Goal: Task Accomplishment & Management: Use online tool/utility

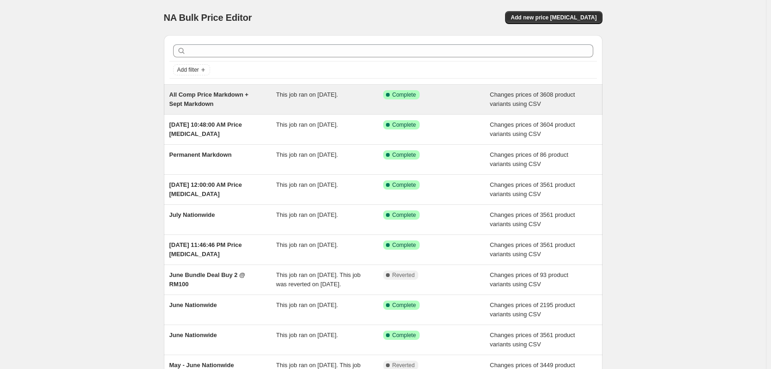
click at [198, 97] on span "All Comp Price Markdown + Sept Markdown" at bounding box center [208, 99] width 79 height 16
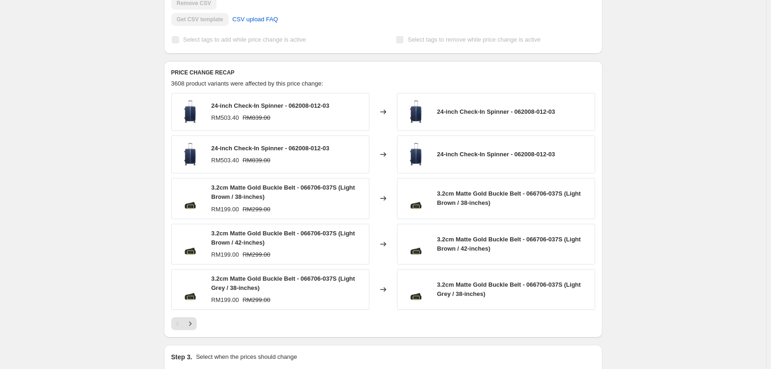
scroll to position [411, 0]
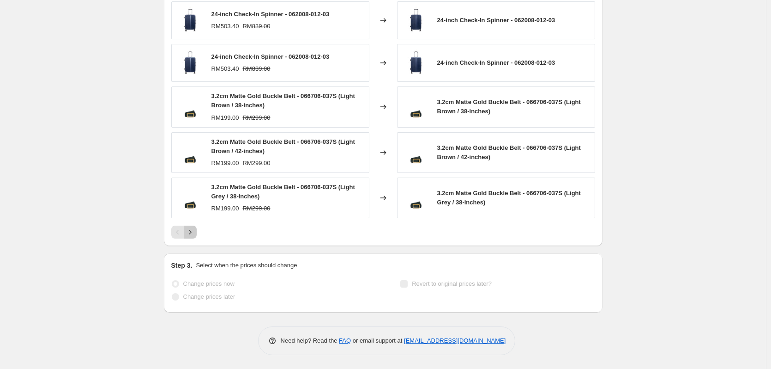
click at [193, 235] on icon "Next" at bounding box center [190, 231] width 9 height 9
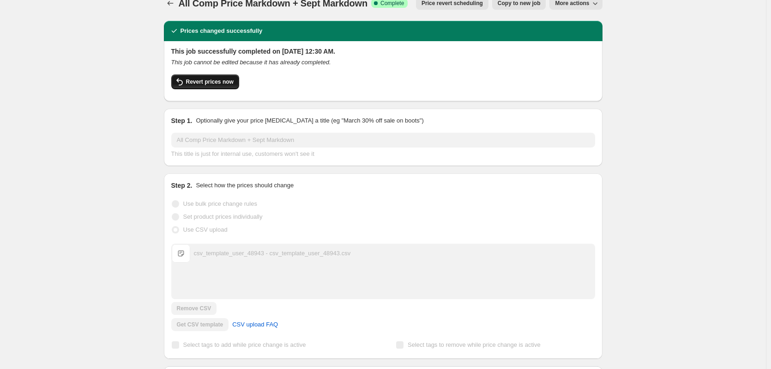
scroll to position [0, 0]
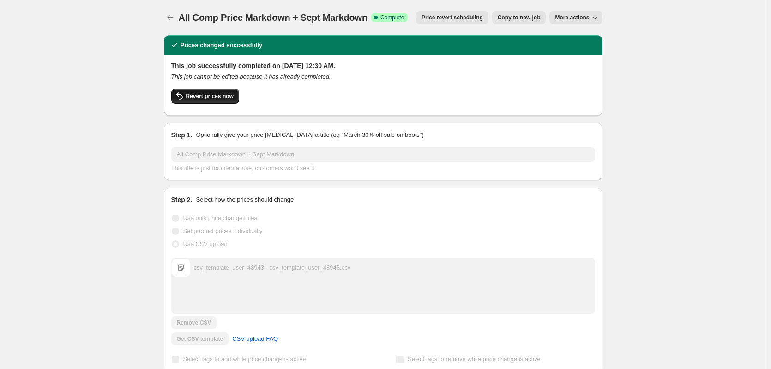
click at [212, 93] on span "Revert prices now" at bounding box center [210, 95] width 48 height 7
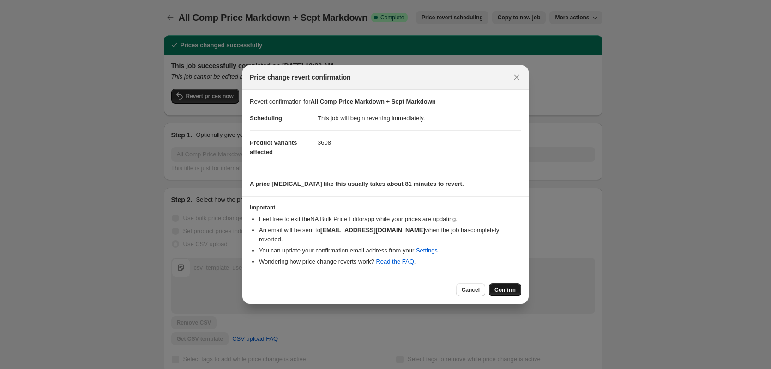
click at [504, 286] on span "Confirm" at bounding box center [505, 289] width 21 height 7
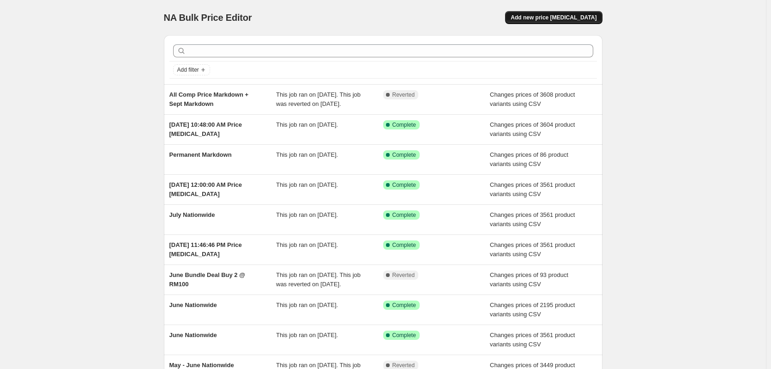
click at [569, 19] on span "Add new price [MEDICAL_DATA]" at bounding box center [554, 17] width 86 height 7
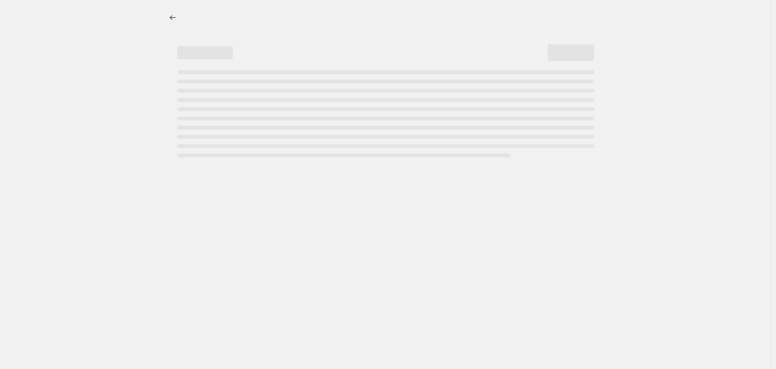
select select "percentage"
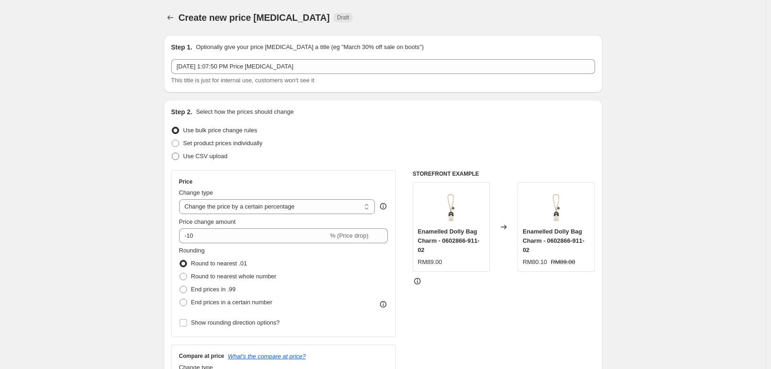
click at [218, 157] on span "Use CSV upload" at bounding box center [205, 155] width 44 height 7
click at [172, 153] on input "Use CSV upload" at bounding box center [172, 152] width 0 height 0
radio input "true"
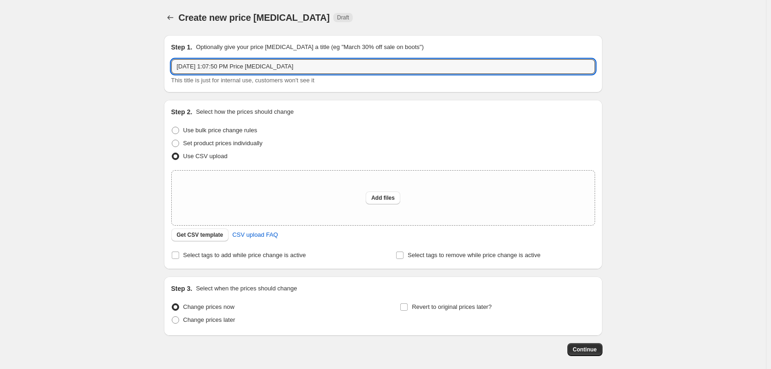
drag, startPoint x: 311, startPoint y: 62, endPoint x: 120, endPoint y: 60, distance: 191.7
click at [120, 60] on div "Create new price [MEDICAL_DATA]. This page is ready Create new price [MEDICAL_D…" at bounding box center [383, 206] width 766 height 412
type input "SEPT NATIONWIDE +PERMENANT MARK DOWN"
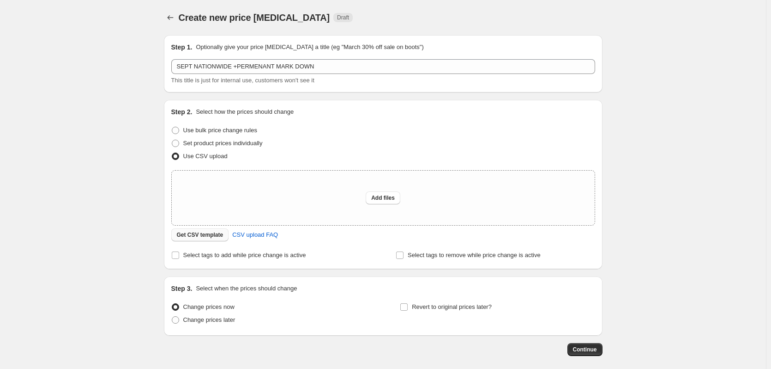
click at [206, 236] on span "Get CSV template" at bounding box center [200, 234] width 47 height 7
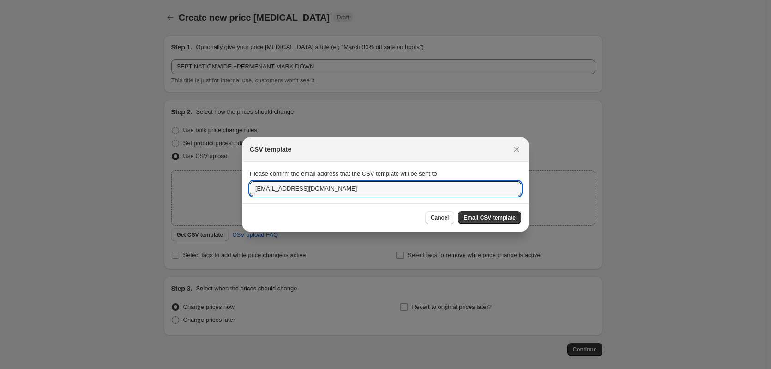
drag, startPoint x: 322, startPoint y: 191, endPoint x: 122, endPoint y: 163, distance: 202.0
type input "[PERSON_NAME][EMAIL_ADDRESS][PERSON_NAME][DOMAIN_NAME]"
click at [507, 213] on button "Email CSV template" at bounding box center [489, 217] width 63 height 13
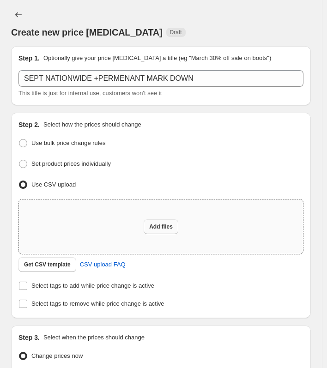
click at [163, 219] on button "Add files" at bounding box center [161, 226] width 35 height 15
type input "C:\fakepath\csv_template_user_48943.csv"
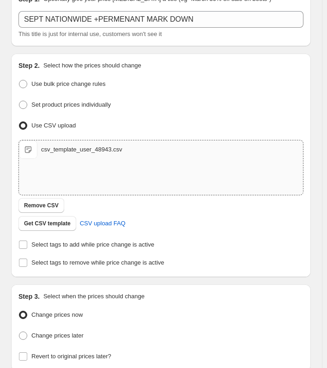
scroll to position [137, 0]
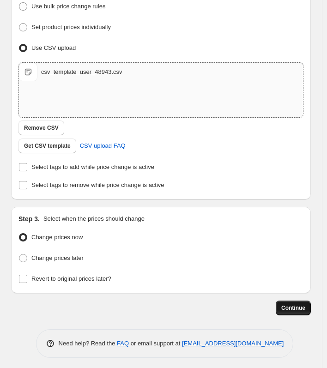
click at [288, 304] on span "Continue" at bounding box center [293, 307] width 24 height 7
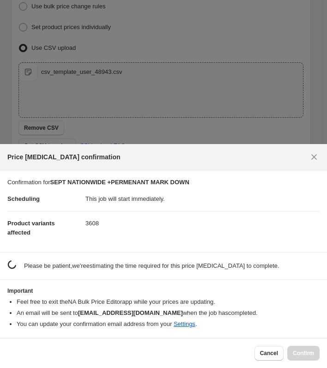
scroll to position [0, 0]
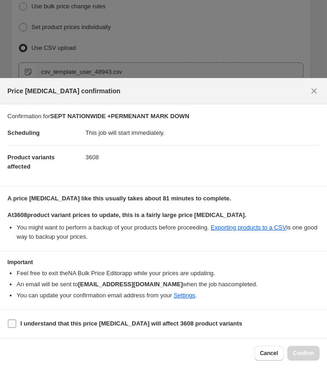
click at [14, 321] on input "I understand that this price [MEDICAL_DATA] will affect 3608 product variants" at bounding box center [12, 324] width 8 height 8
checkbox input "true"
drag, startPoint x: 299, startPoint y: 348, endPoint x: 312, endPoint y: 339, distance: 15.0
click at [299, 349] on button "Confirm" at bounding box center [303, 353] width 32 height 15
